Goal: Check status: Check status

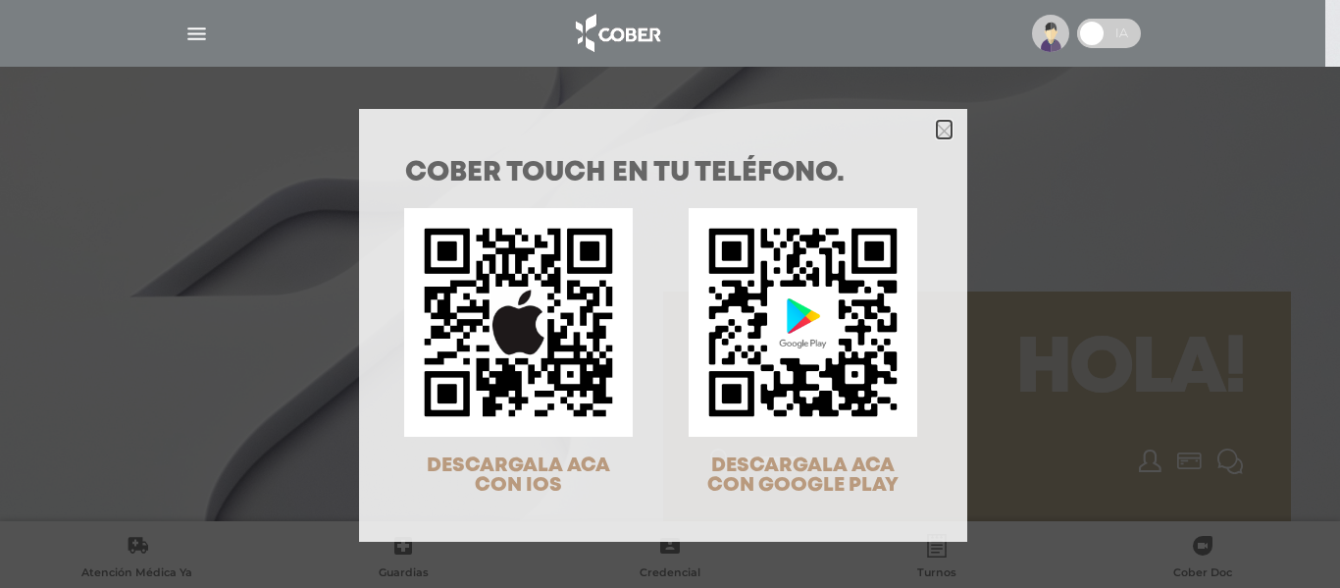
click at [938, 125] on icon "Close" at bounding box center [944, 131] width 15 height 15
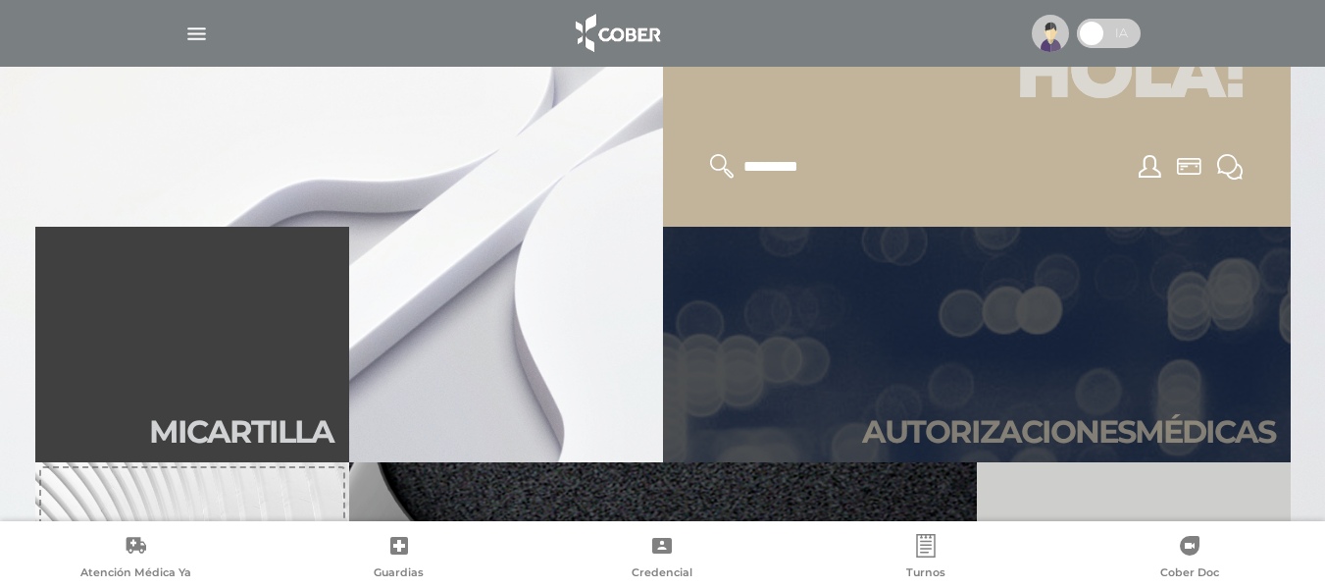
scroll to position [490, 0]
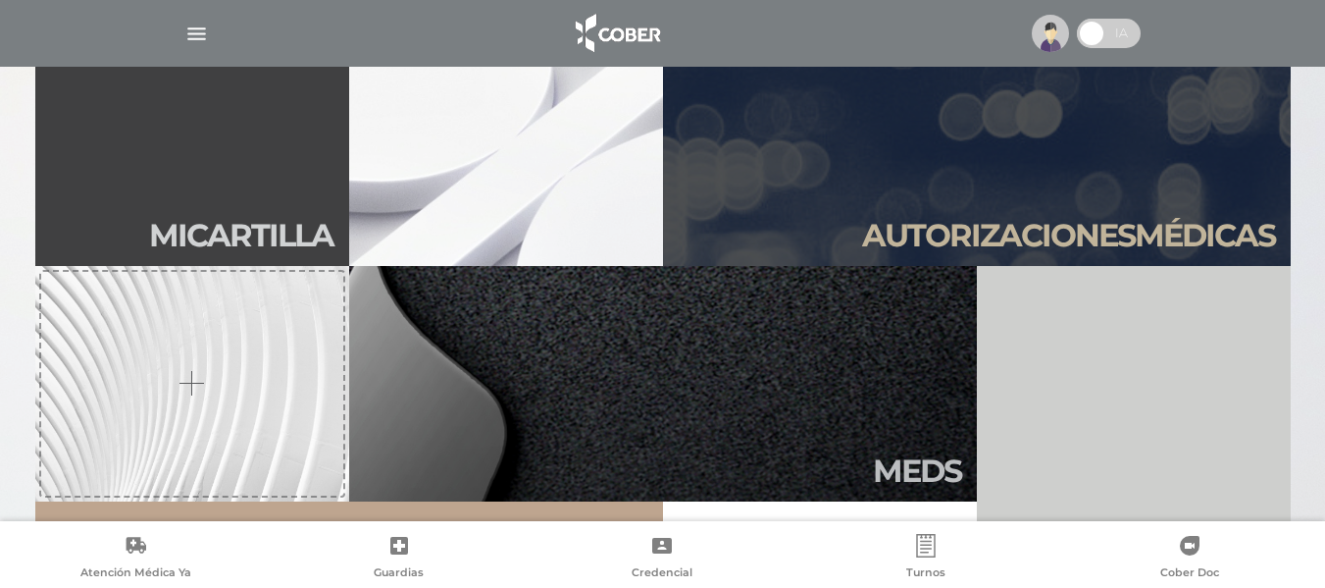
click at [1020, 219] on h2 "Autori zaciones médicas" at bounding box center [1068, 235] width 413 height 37
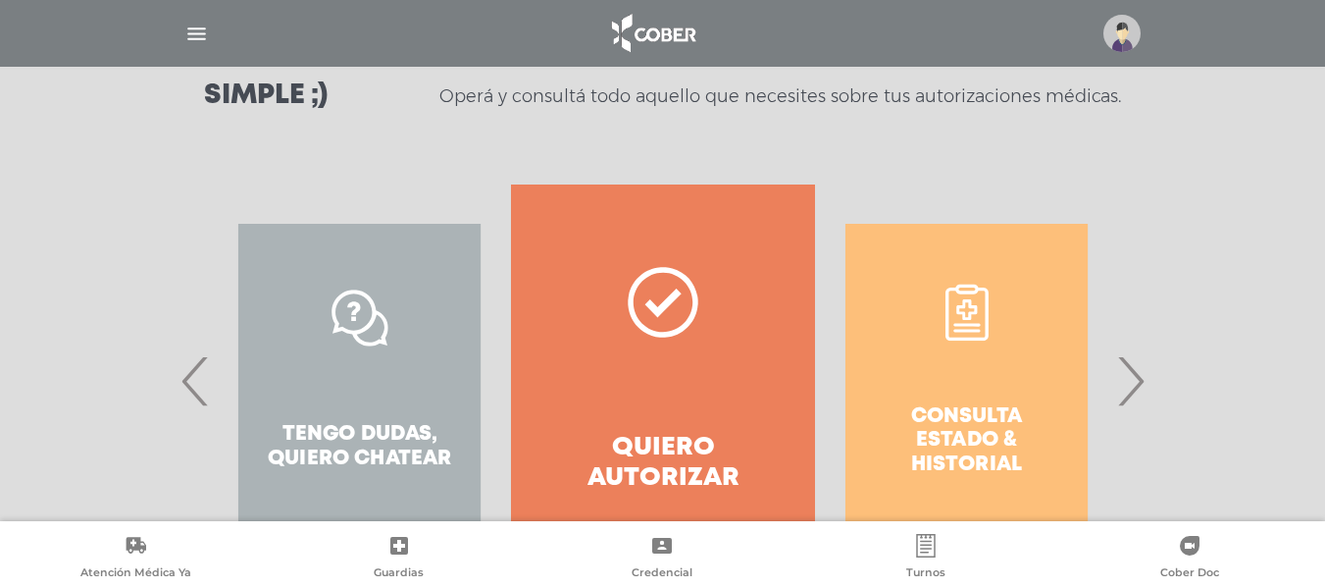
scroll to position [392, 0]
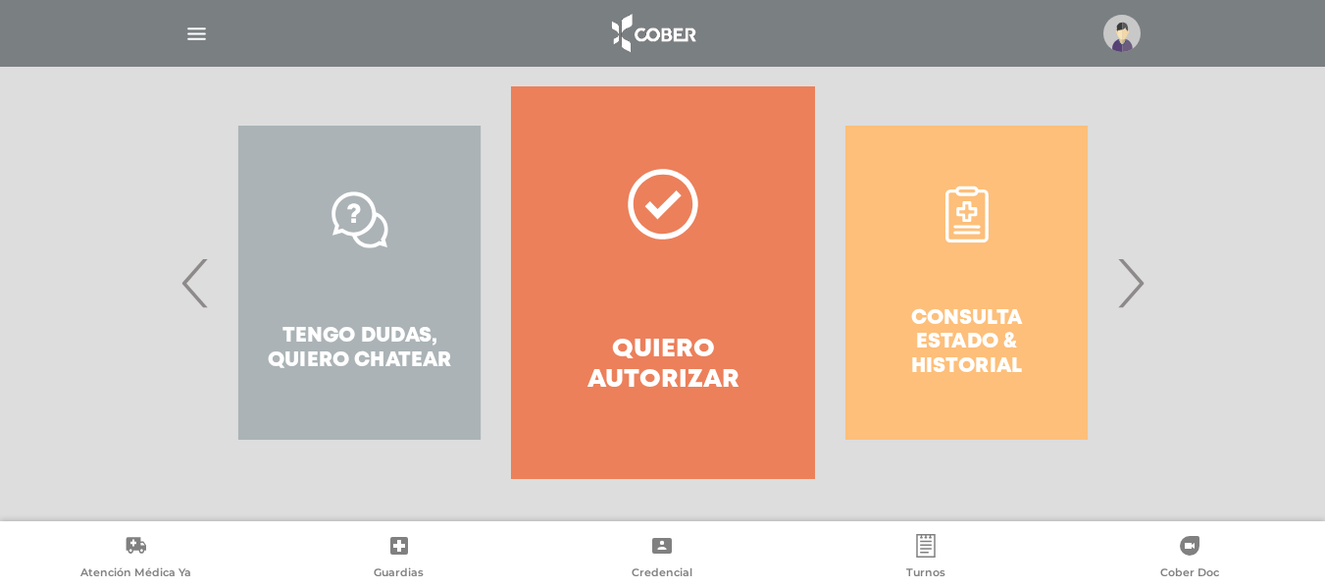
click at [1134, 283] on span "›" at bounding box center [1130, 283] width 38 height 106
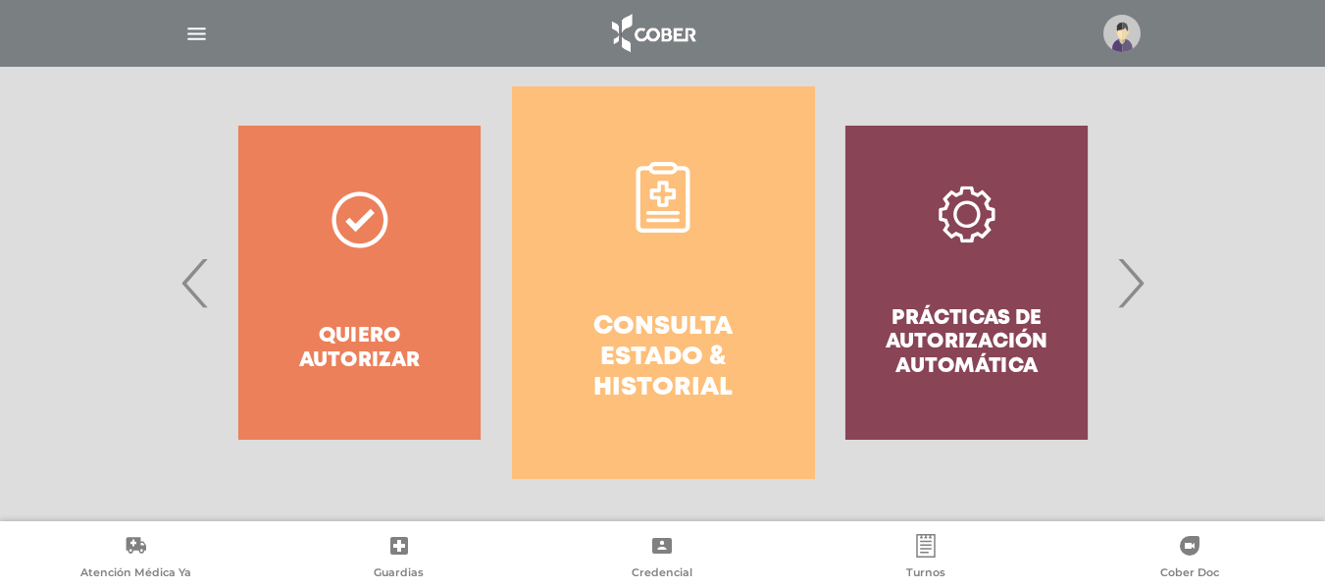
click at [722, 298] on link "Consulta estado & historial" at bounding box center [663, 282] width 303 height 392
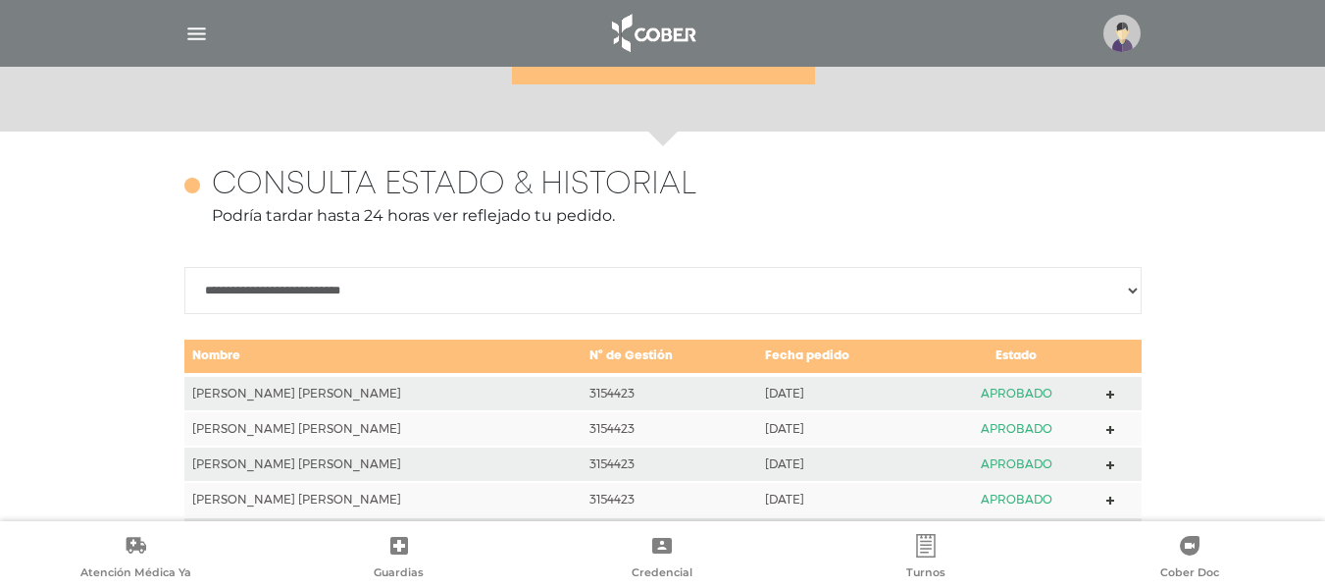
scroll to position [871, 0]
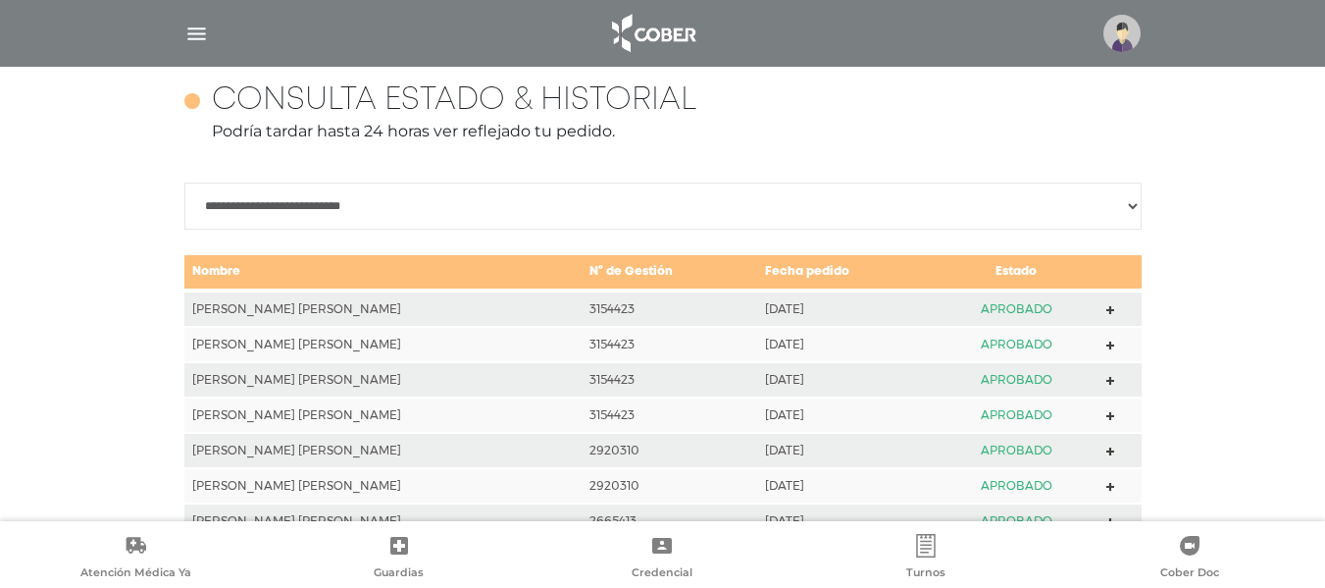
click at [1106, 307] on icon at bounding box center [1110, 310] width 9 height 9
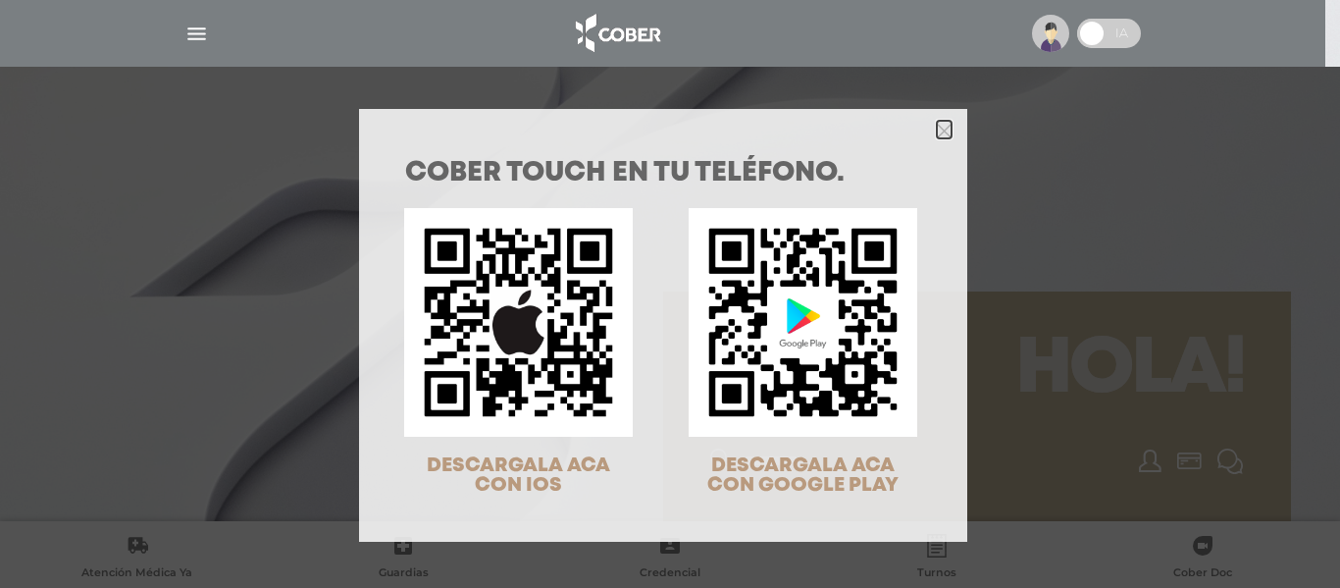
click at [940, 129] on icon "Close" at bounding box center [944, 131] width 15 height 15
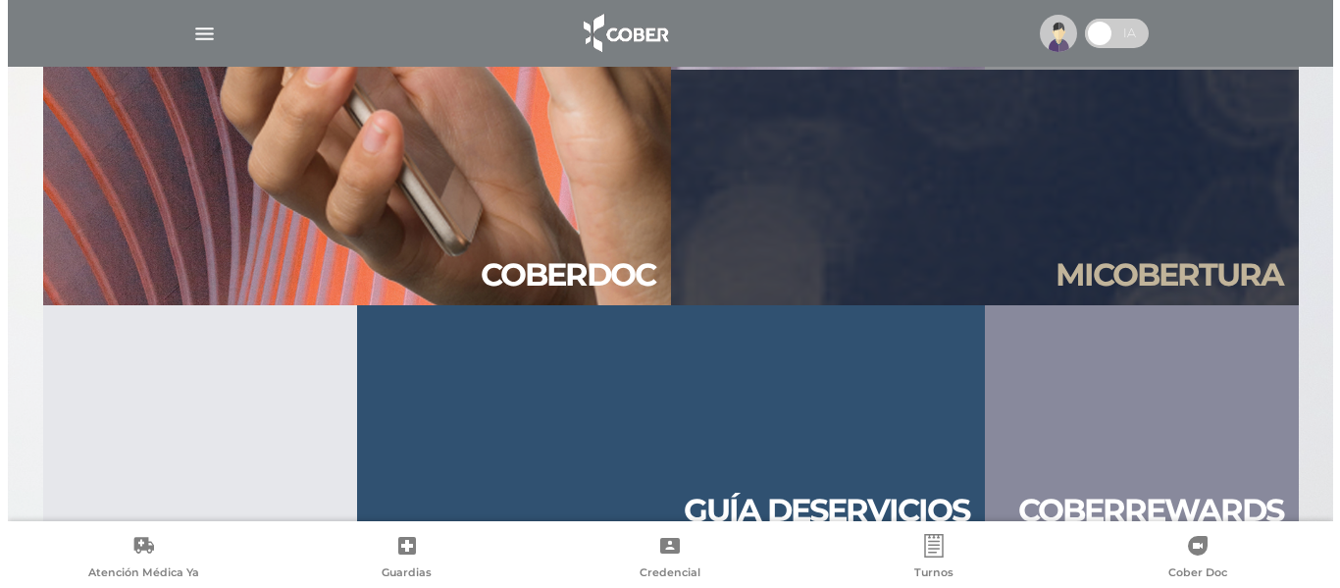
scroll to position [1766, 0]
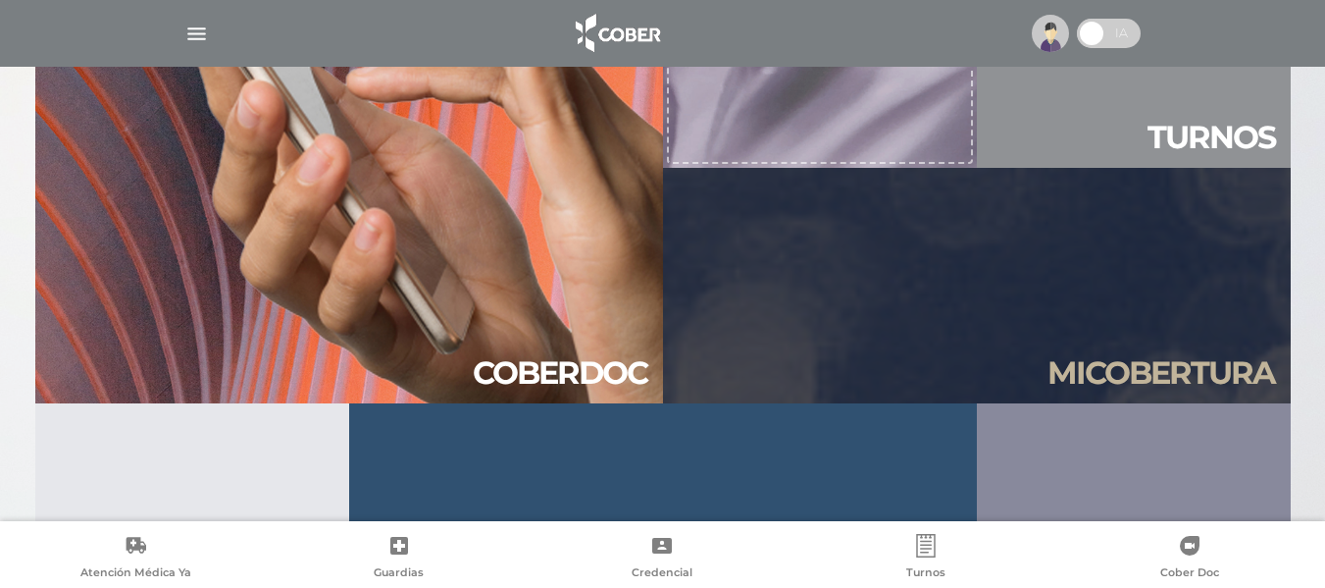
click at [199, 38] on img "button" at bounding box center [196, 34] width 25 height 25
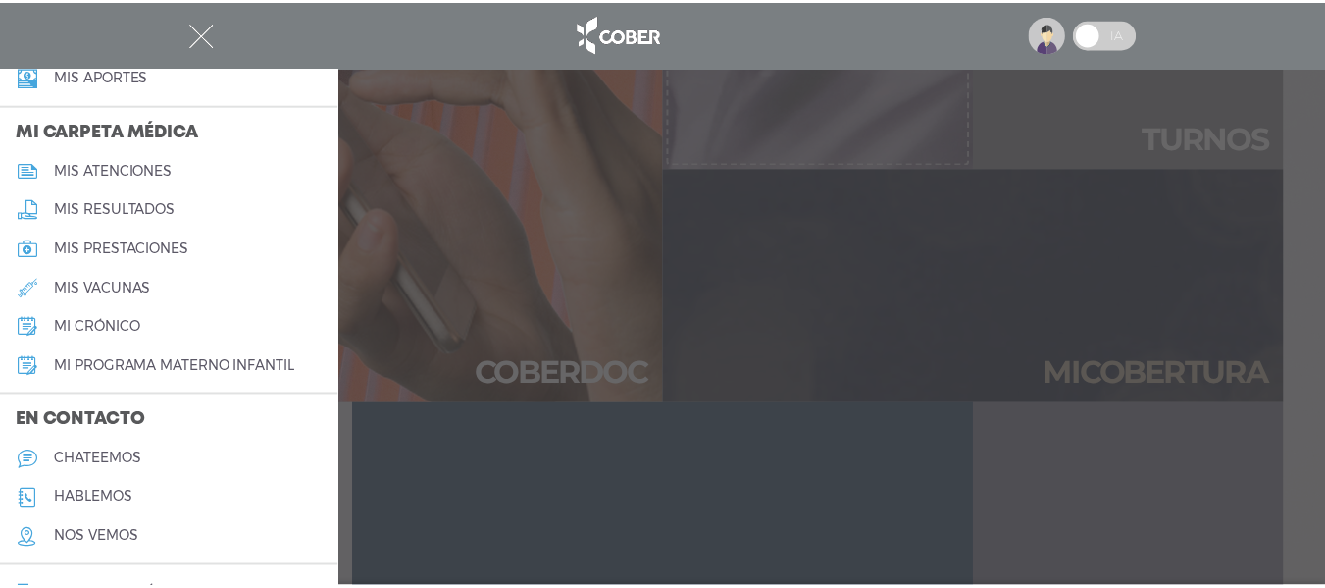
scroll to position [926, 0]
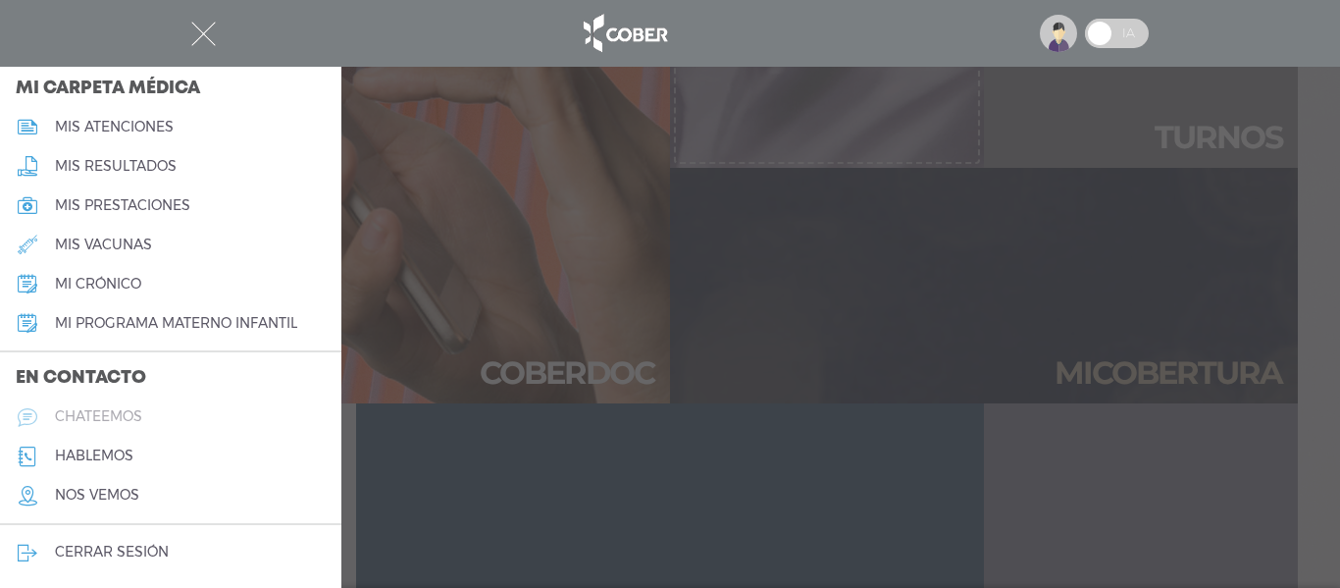
click at [102, 406] on link "chateemos" at bounding box center [170, 416] width 341 height 39
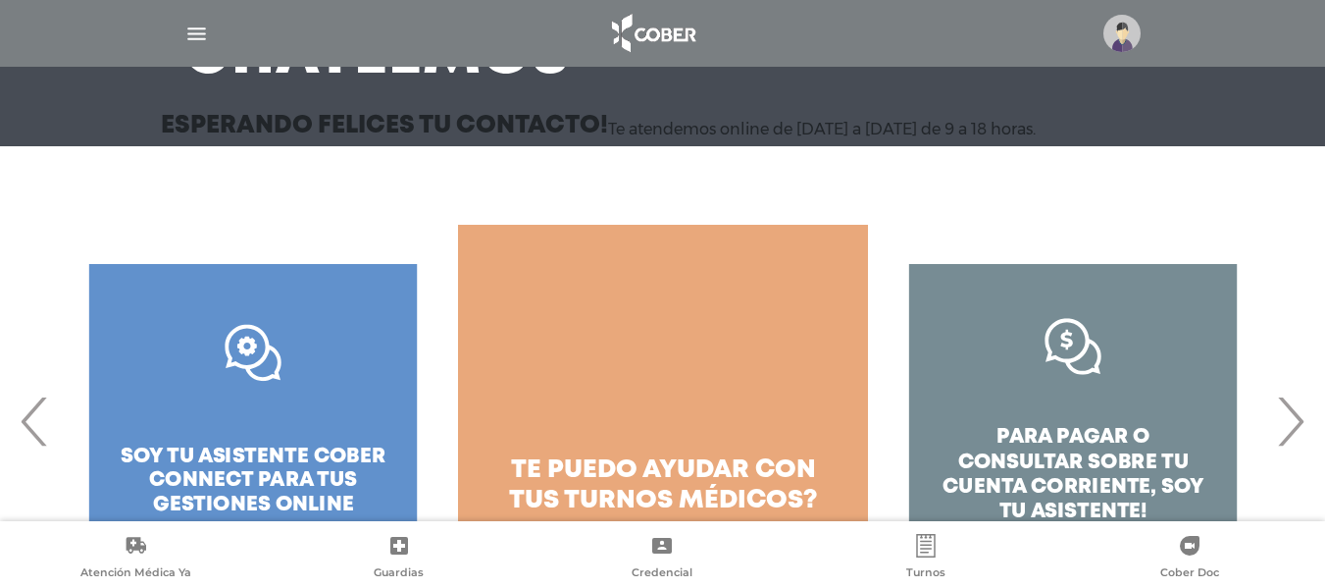
scroll to position [292, 0]
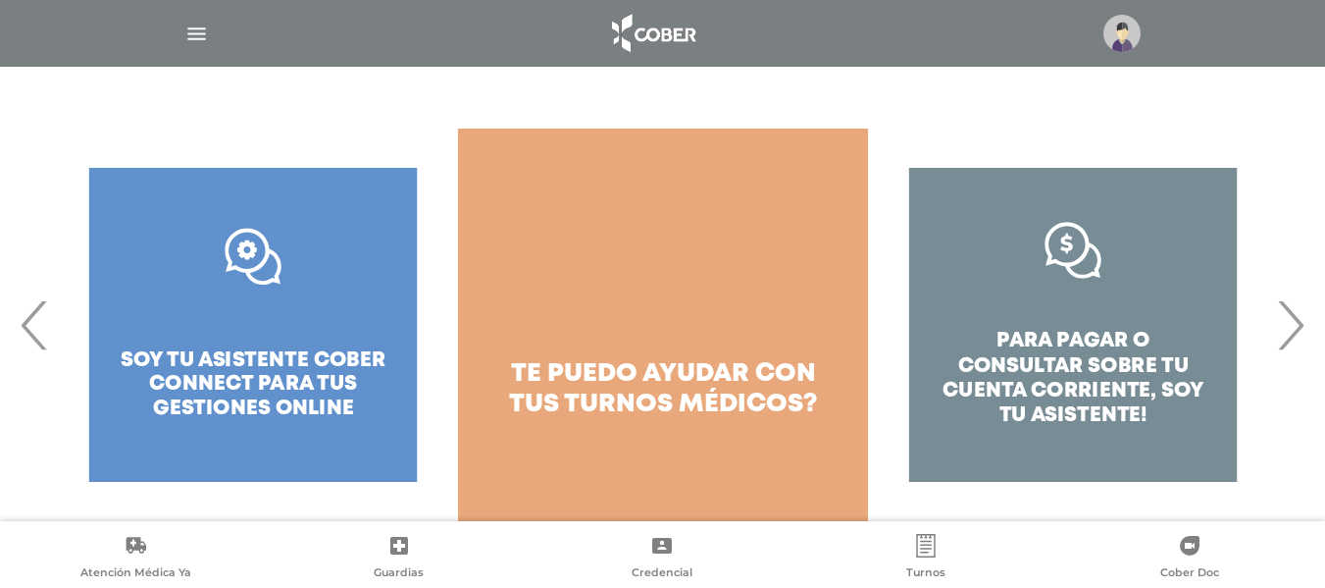
click at [1295, 337] on span "›" at bounding box center [1290, 325] width 38 height 106
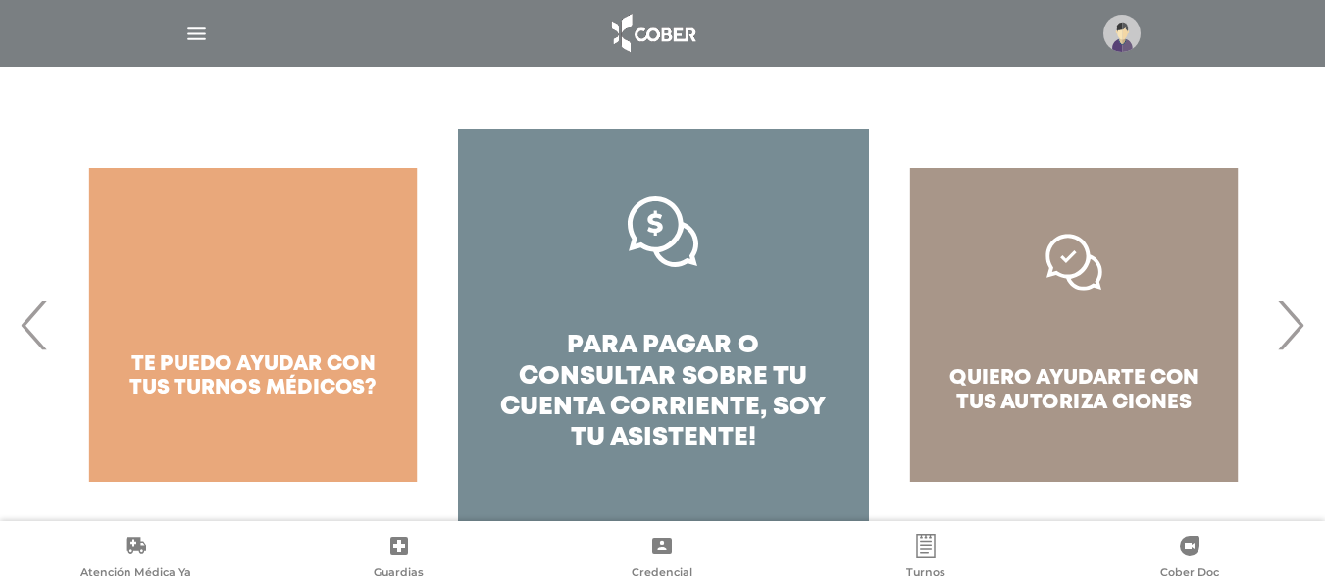
click at [1295, 337] on span "›" at bounding box center [1290, 325] width 38 height 106
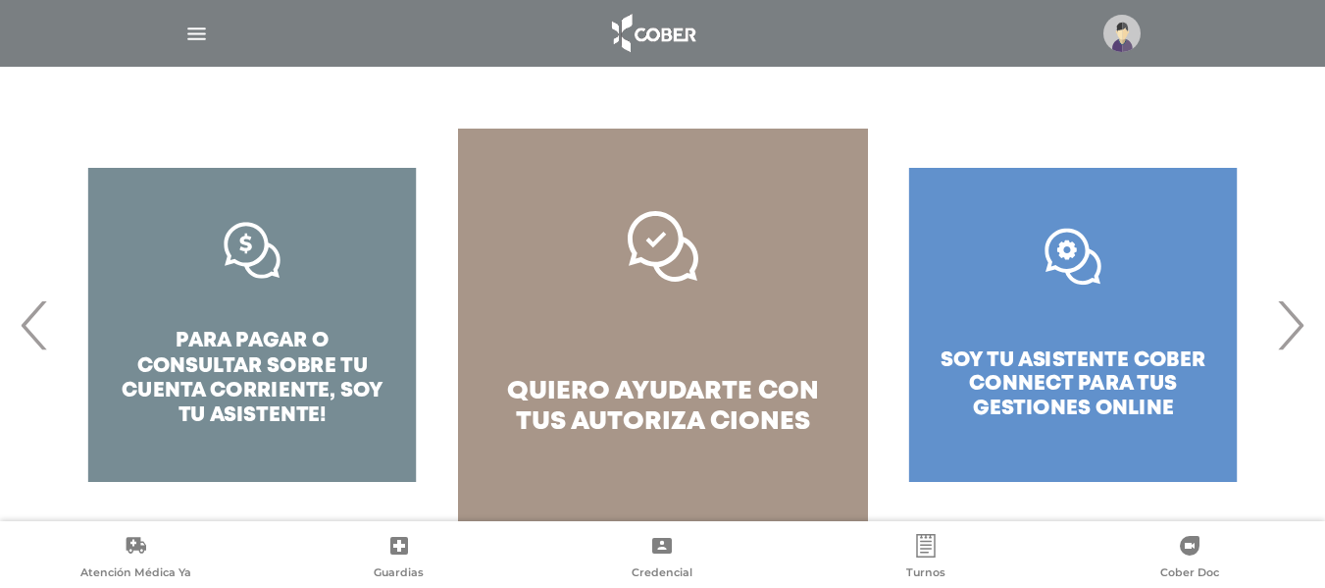
click at [669, 384] on span "quiero ayudarte con tus" at bounding box center [663, 407] width 312 height 54
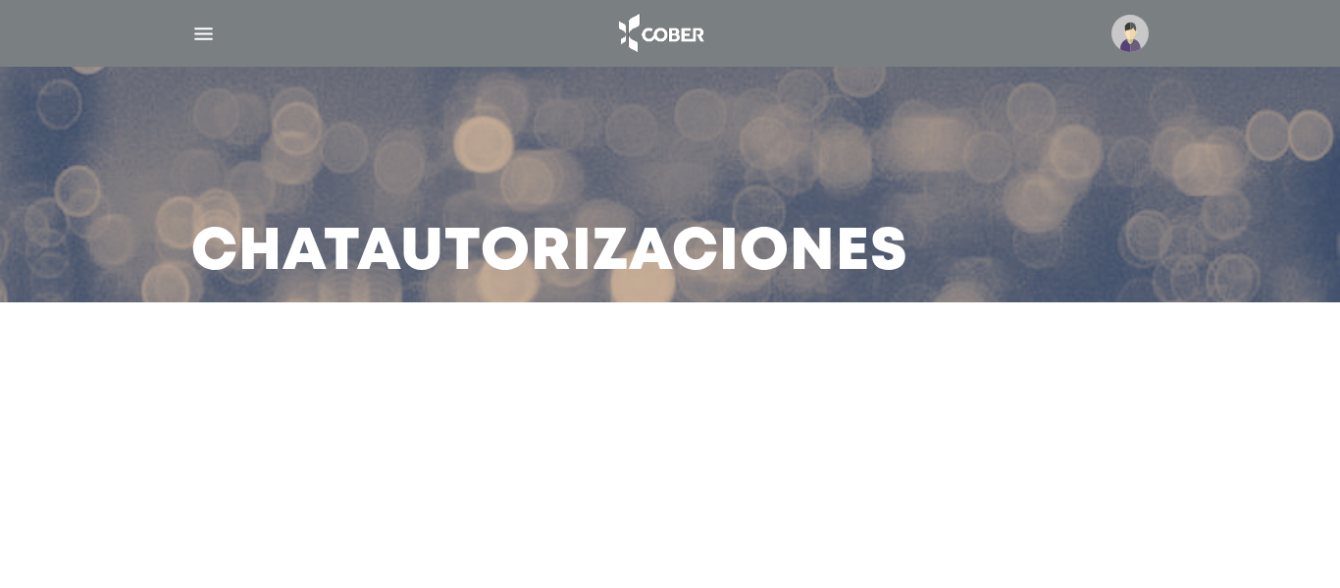
click at [203, 34] on img "button" at bounding box center [203, 34] width 25 height 25
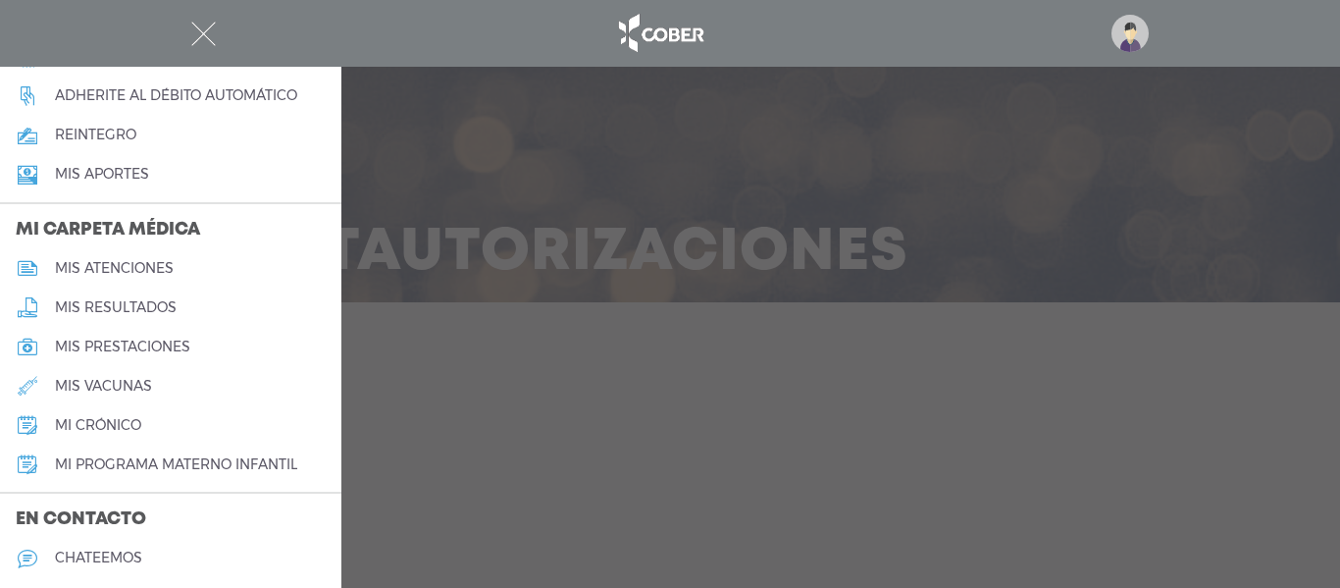
scroll to position [926, 0]
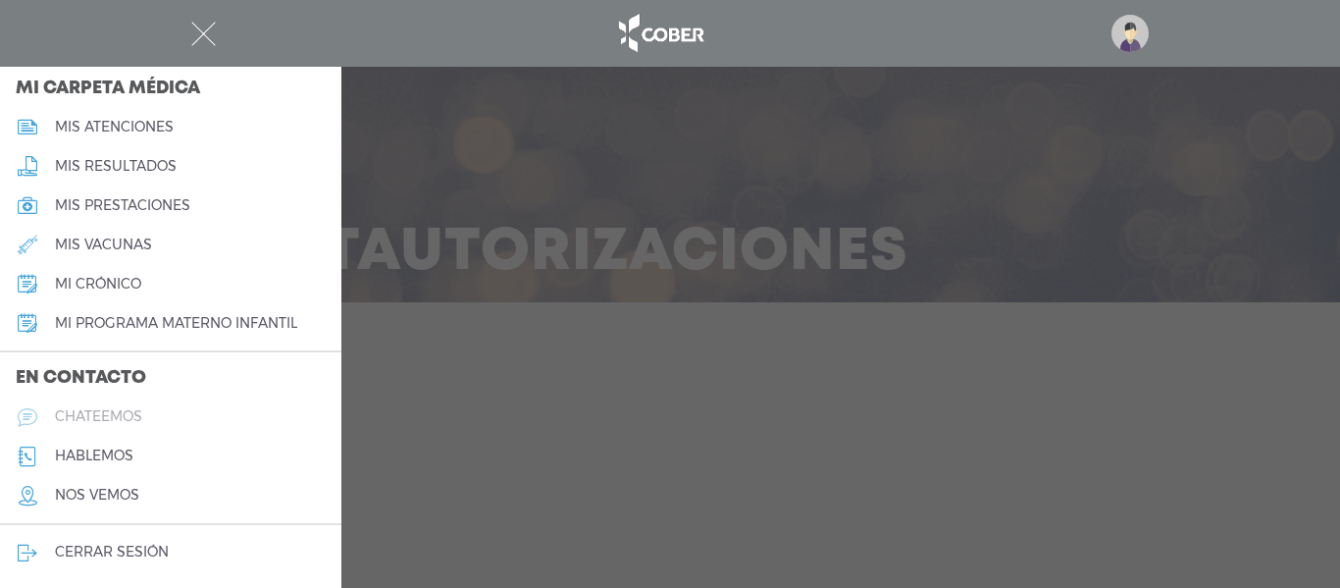
click at [107, 413] on h5 "chateemos" at bounding box center [98, 416] width 87 height 17
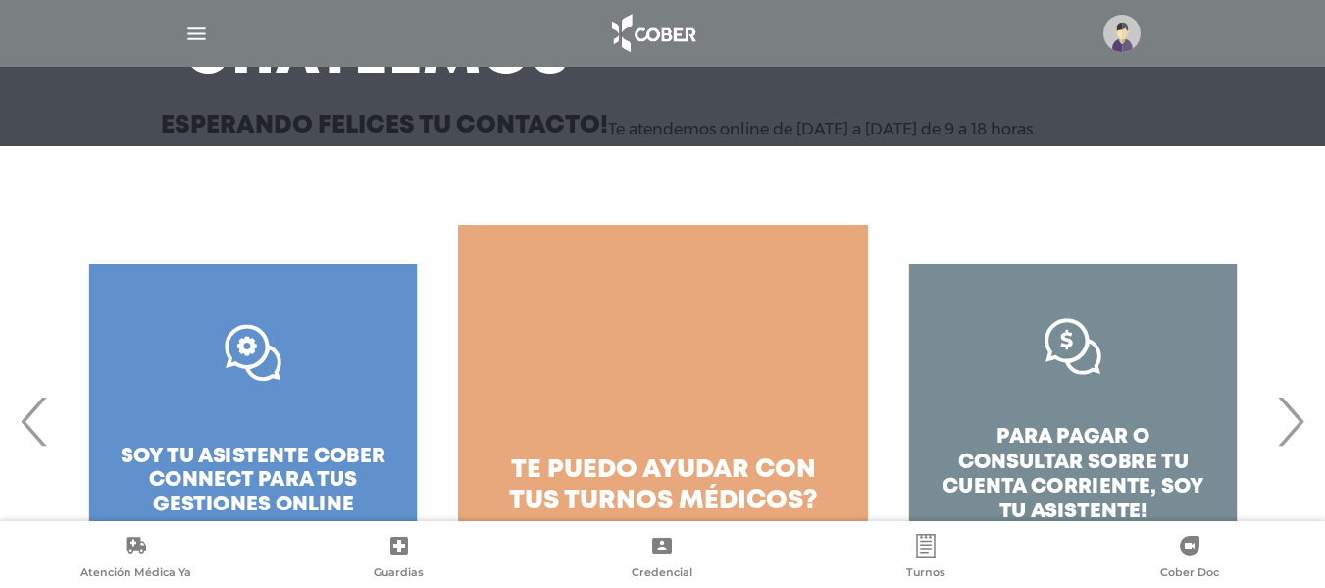
scroll to position [292, 0]
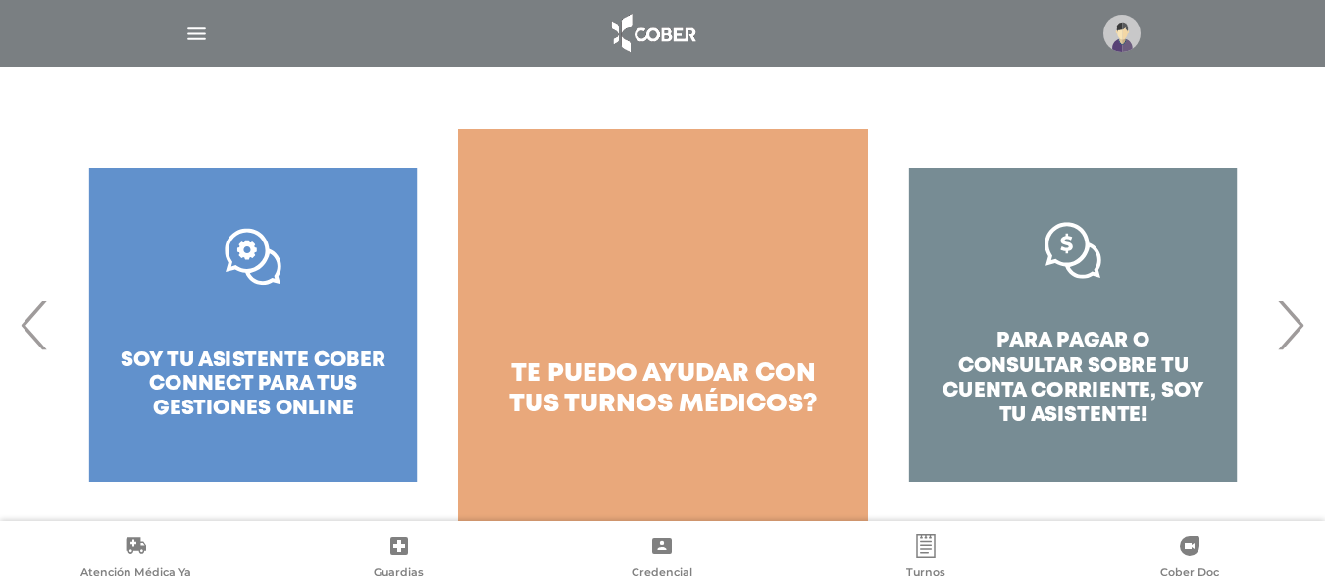
click at [1299, 333] on span "›" at bounding box center [1290, 325] width 38 height 106
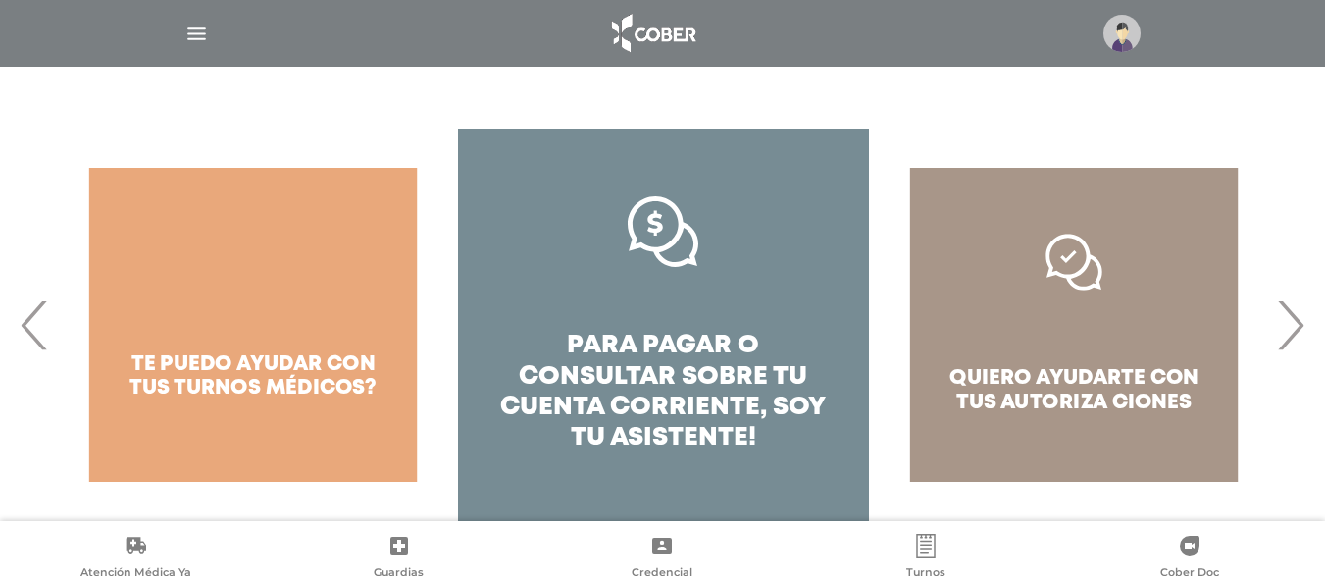
click at [1299, 333] on span "›" at bounding box center [1290, 325] width 38 height 106
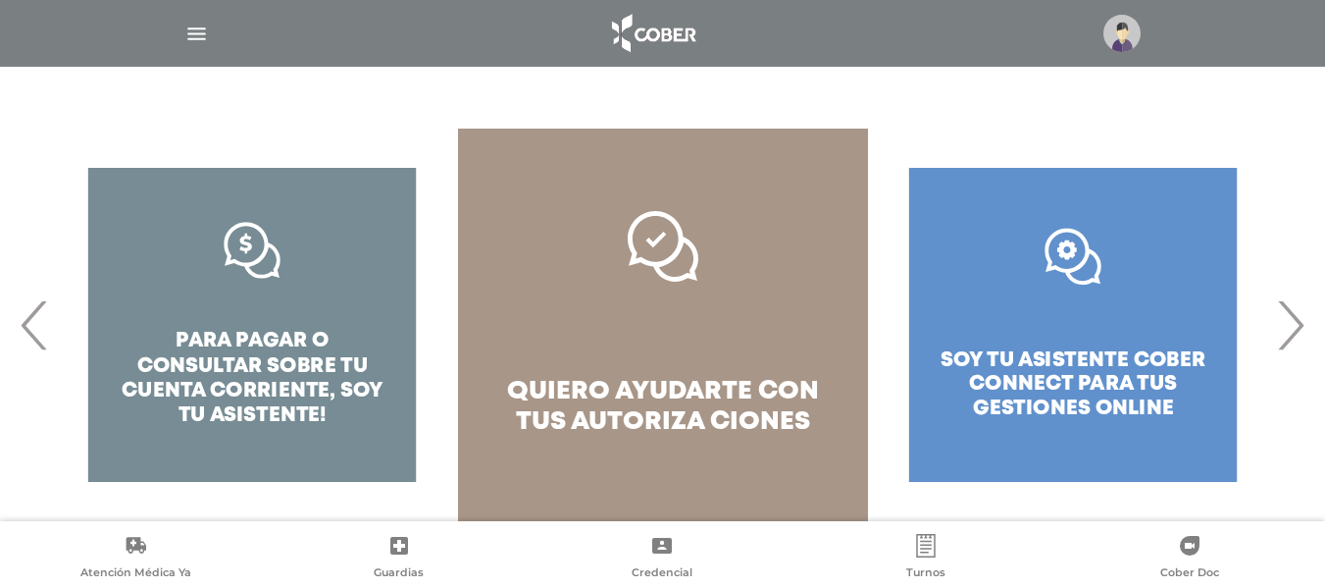
click at [1299, 333] on span "›" at bounding box center [1290, 325] width 38 height 106
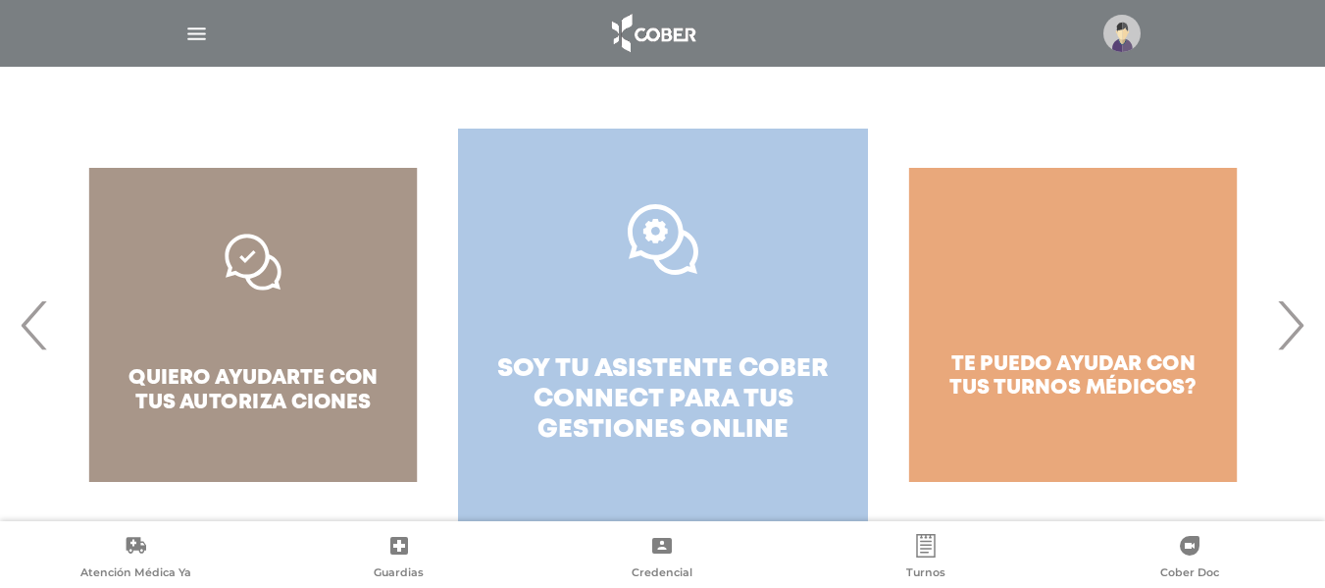
click at [678, 371] on span "soy tu asistente cober connect para tus" at bounding box center [663, 384] width 332 height 54
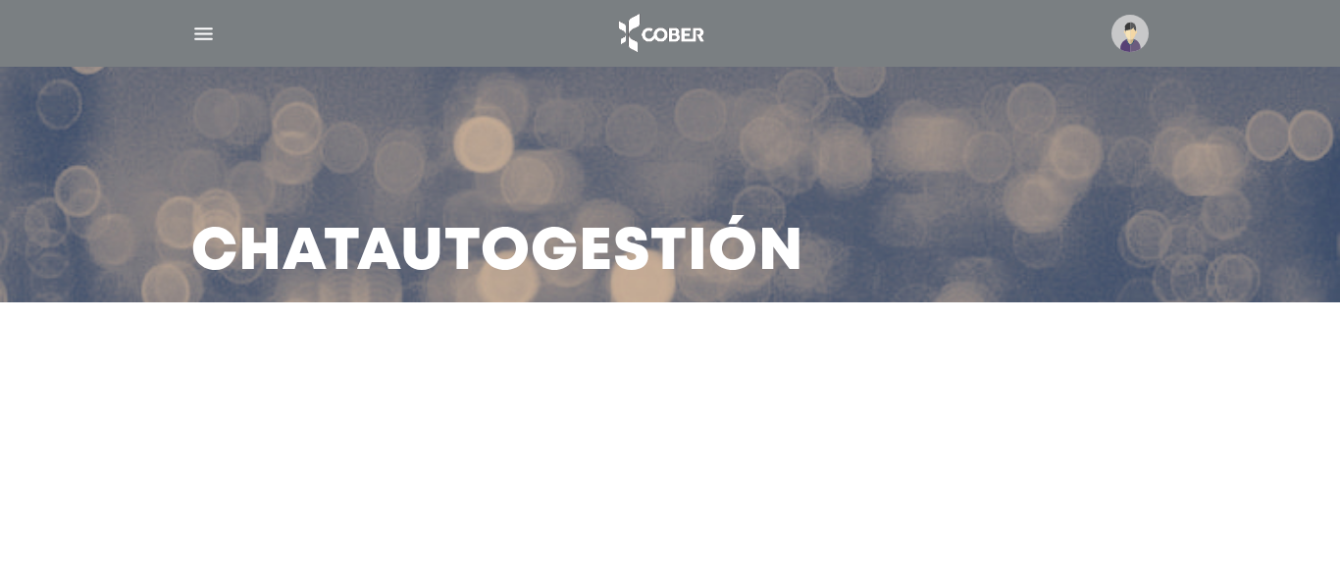
click at [1127, 32] on img at bounding box center [1129, 33] width 37 height 37
